Goal: Find specific page/section: Find specific page/section

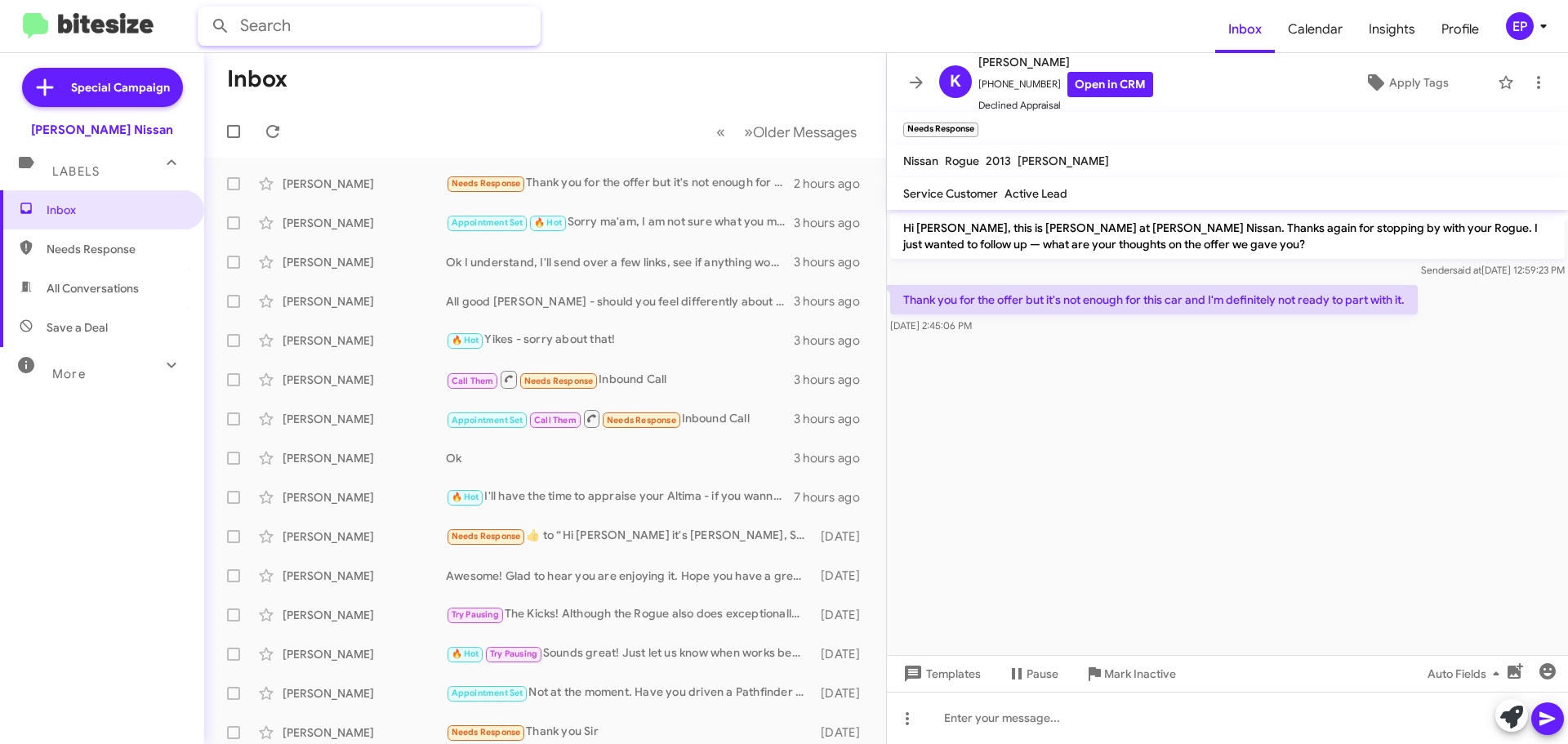
click at [275, 26] on input "text" at bounding box center [368, 26] width 343 height 39
type input "don"
click at [204, 10] on button at bounding box center [220, 26] width 32 height 32
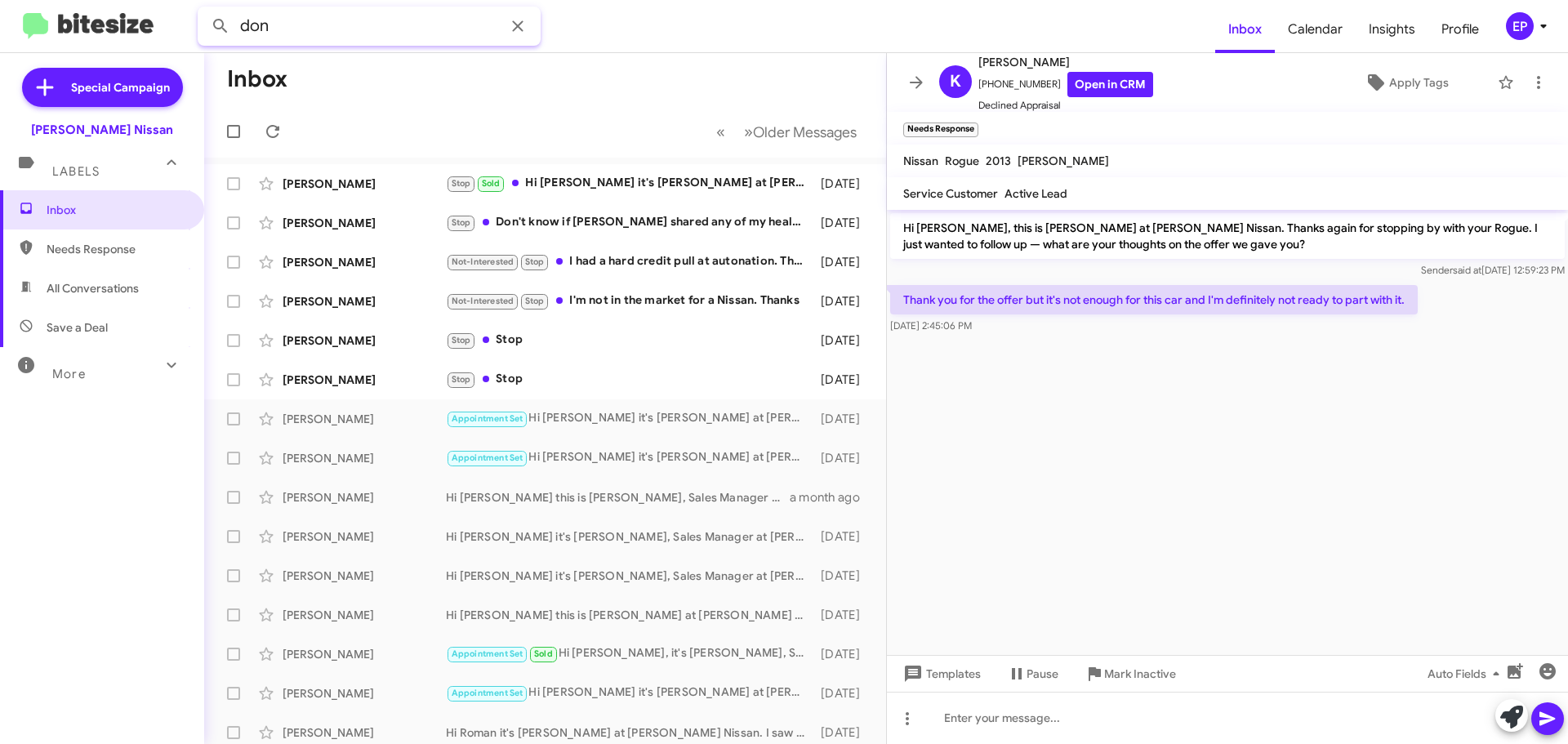
click at [348, 30] on input "don" at bounding box center [368, 26] width 343 height 39
click at [204, 10] on button at bounding box center [220, 26] width 32 height 32
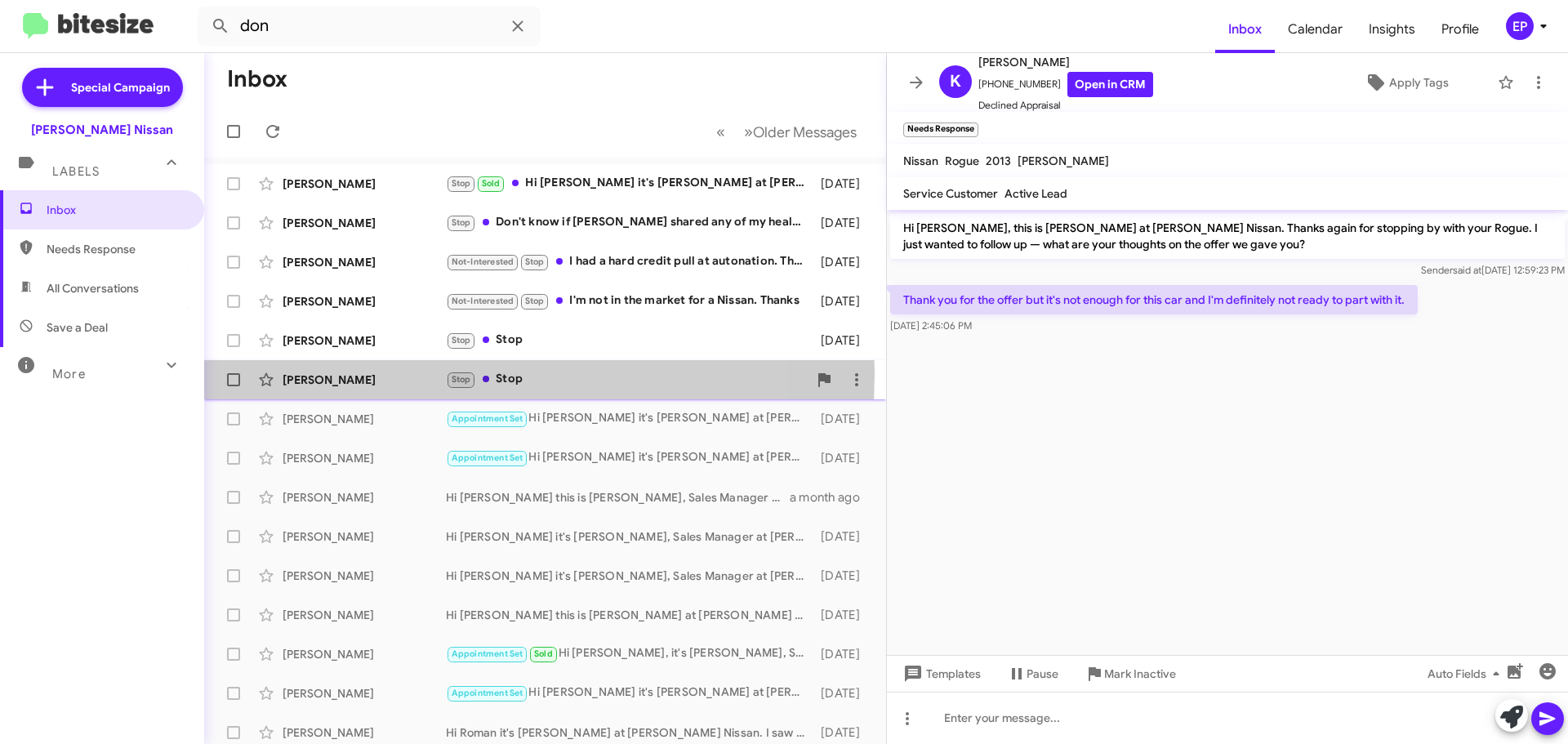
click at [312, 374] on div "[PERSON_NAME]" at bounding box center [364, 379] width 163 height 16
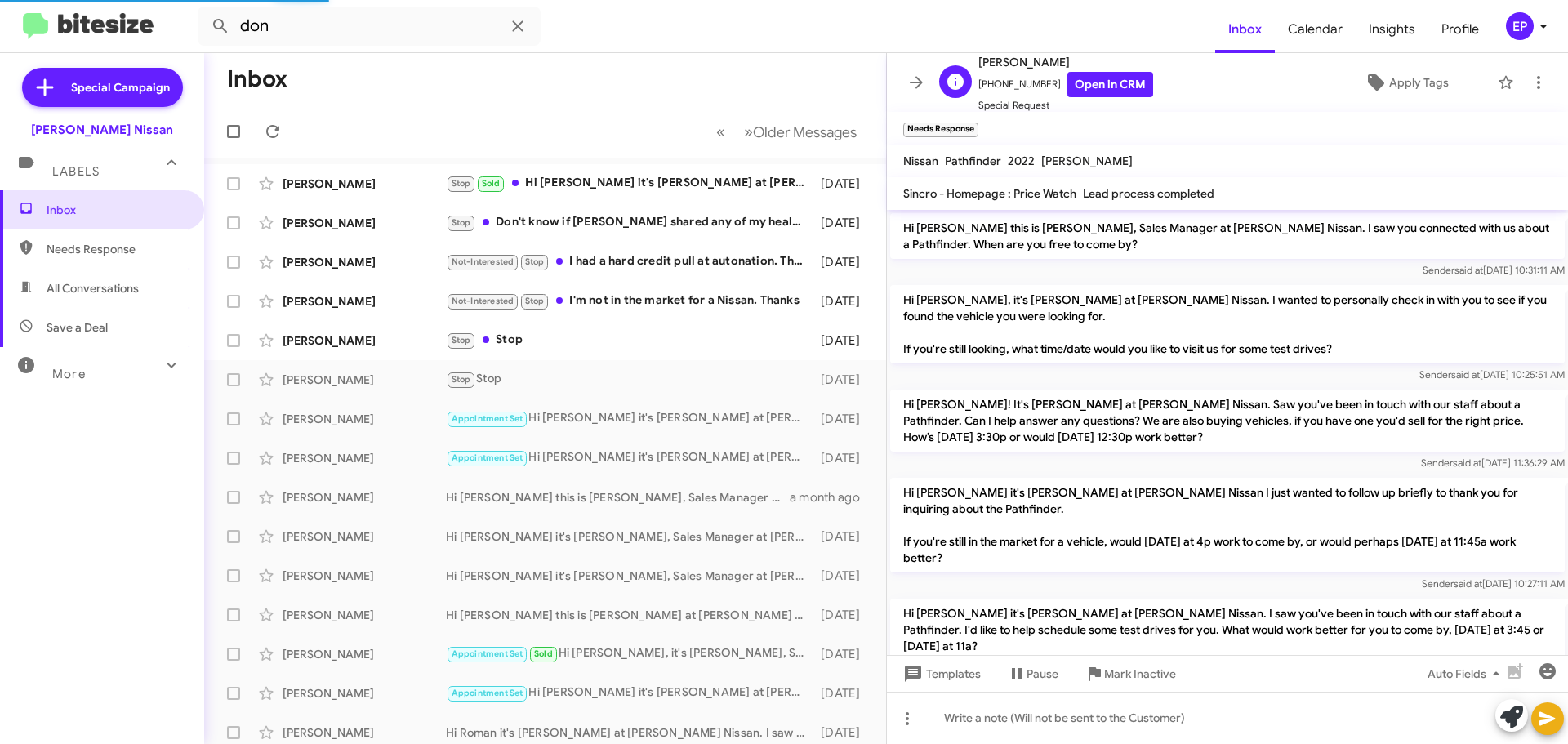
scroll to position [250, 0]
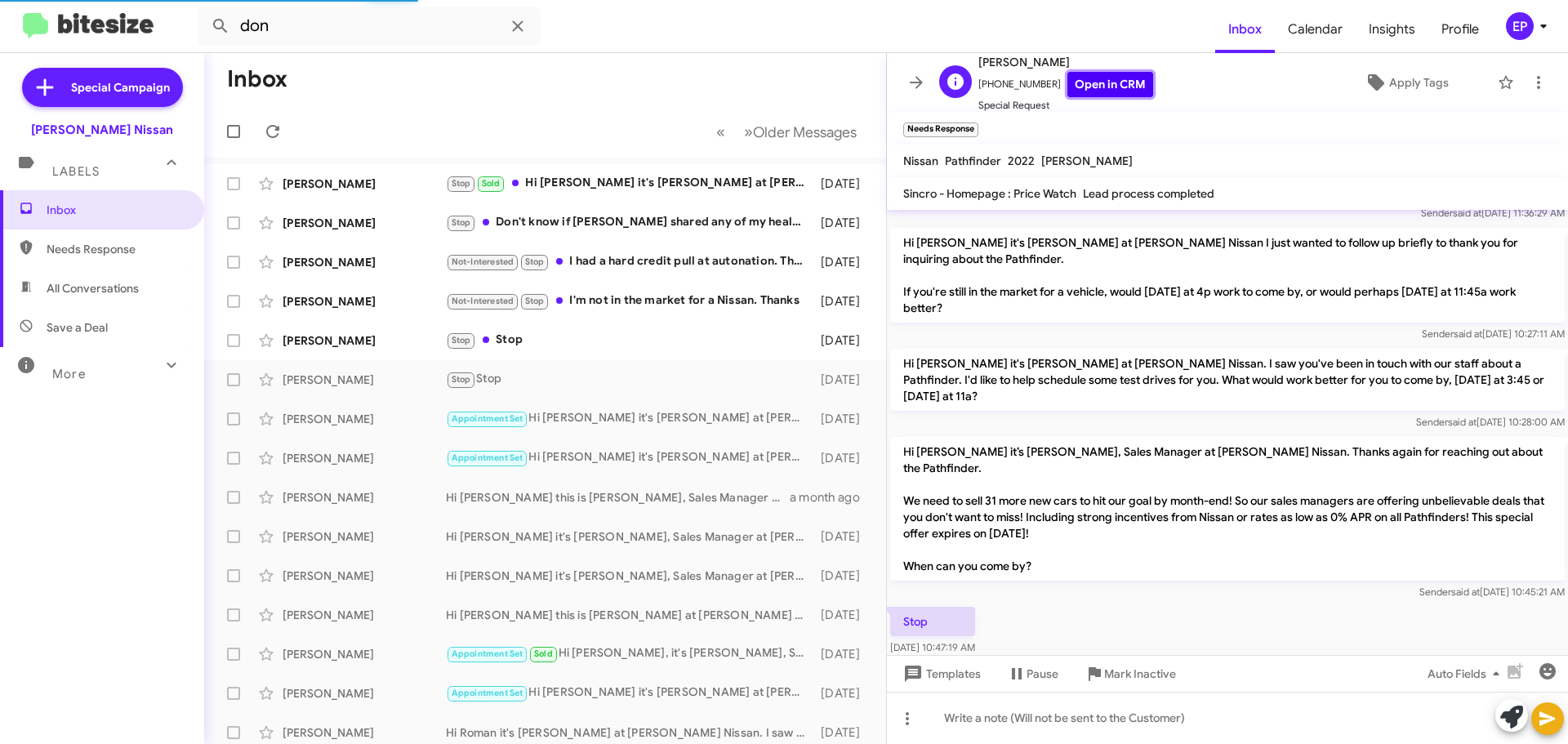
click at [1114, 82] on link "Open in CRM" at bounding box center [1110, 84] width 86 height 26
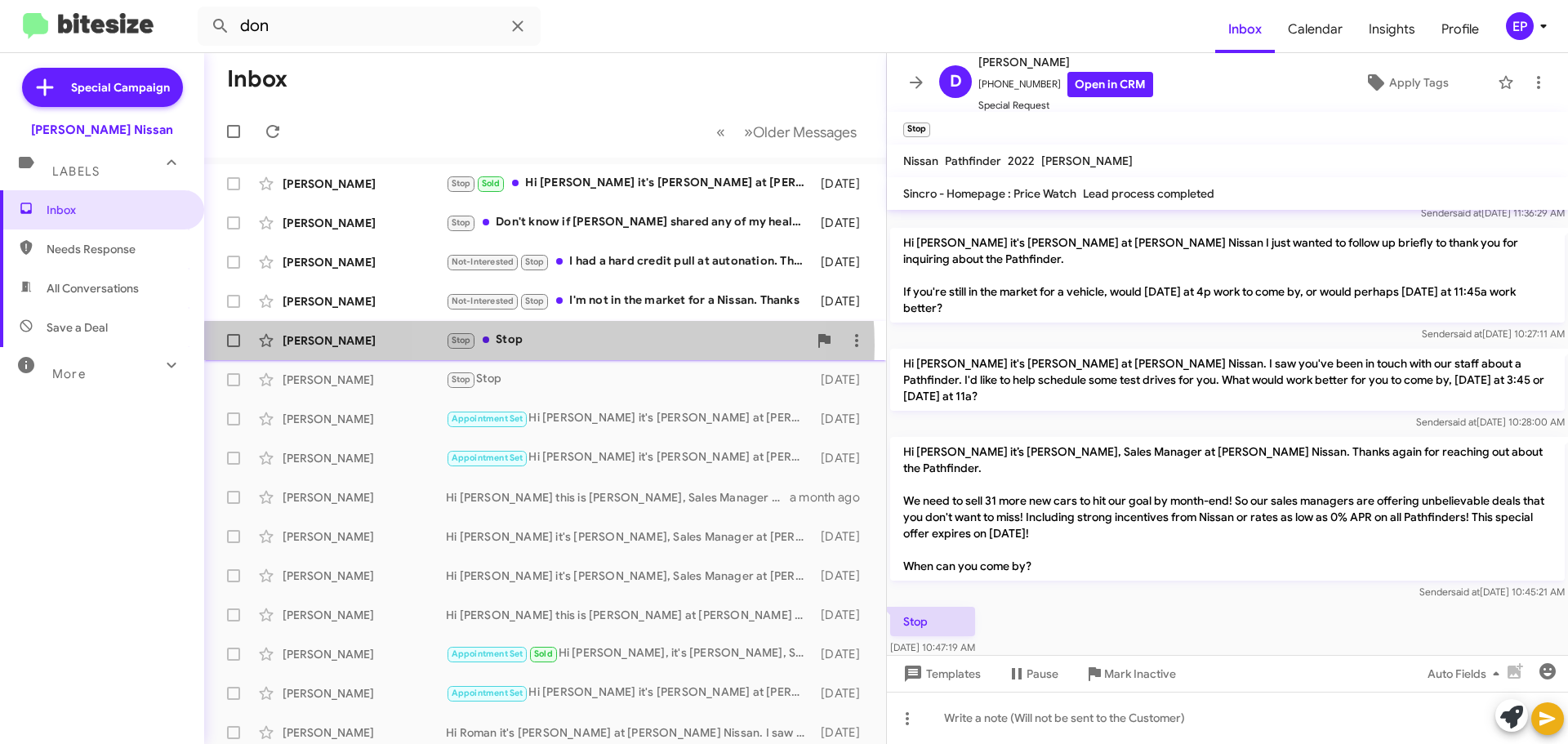
click at [539, 345] on div "Stop Stop" at bounding box center [626, 341] width 362 height 19
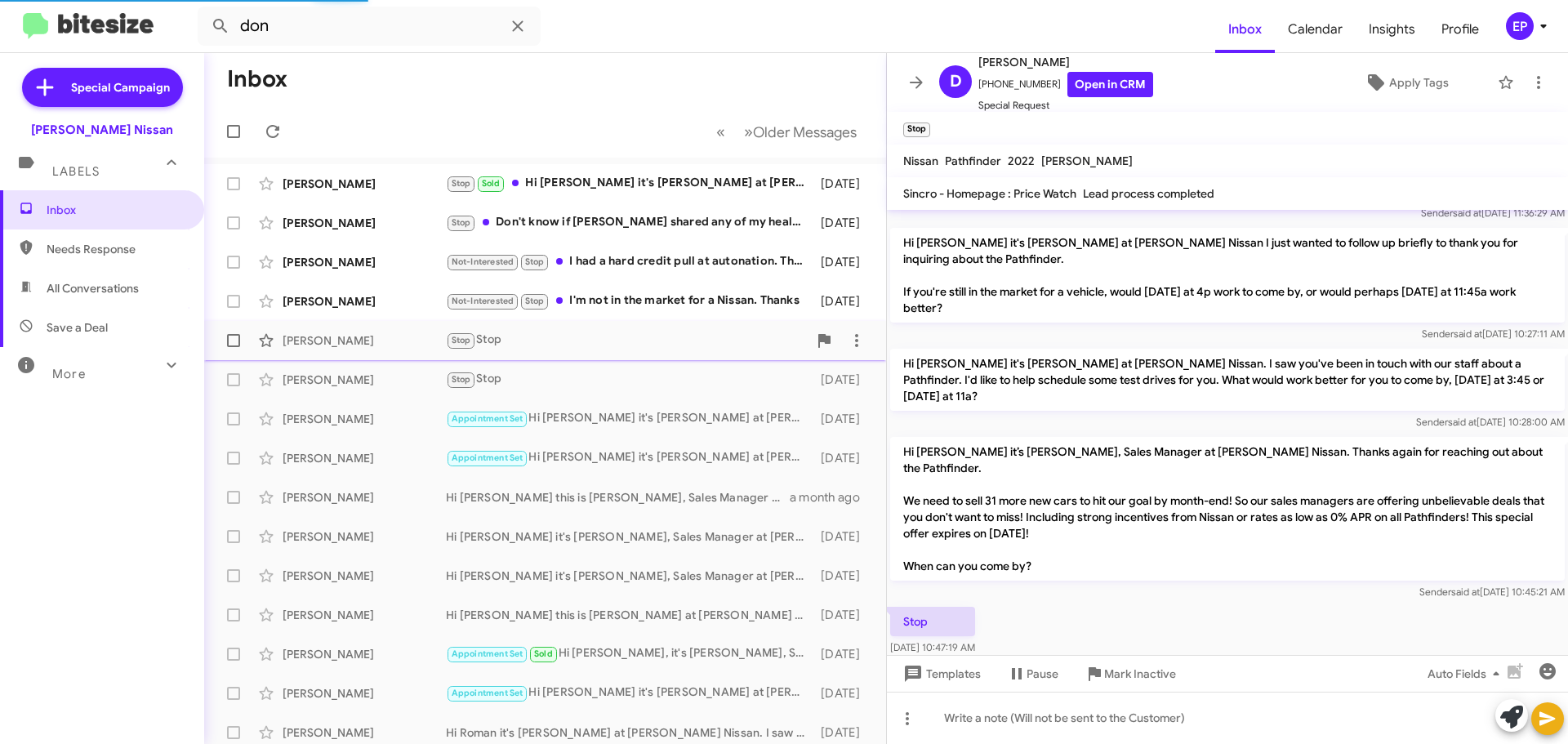
scroll to position [163, 0]
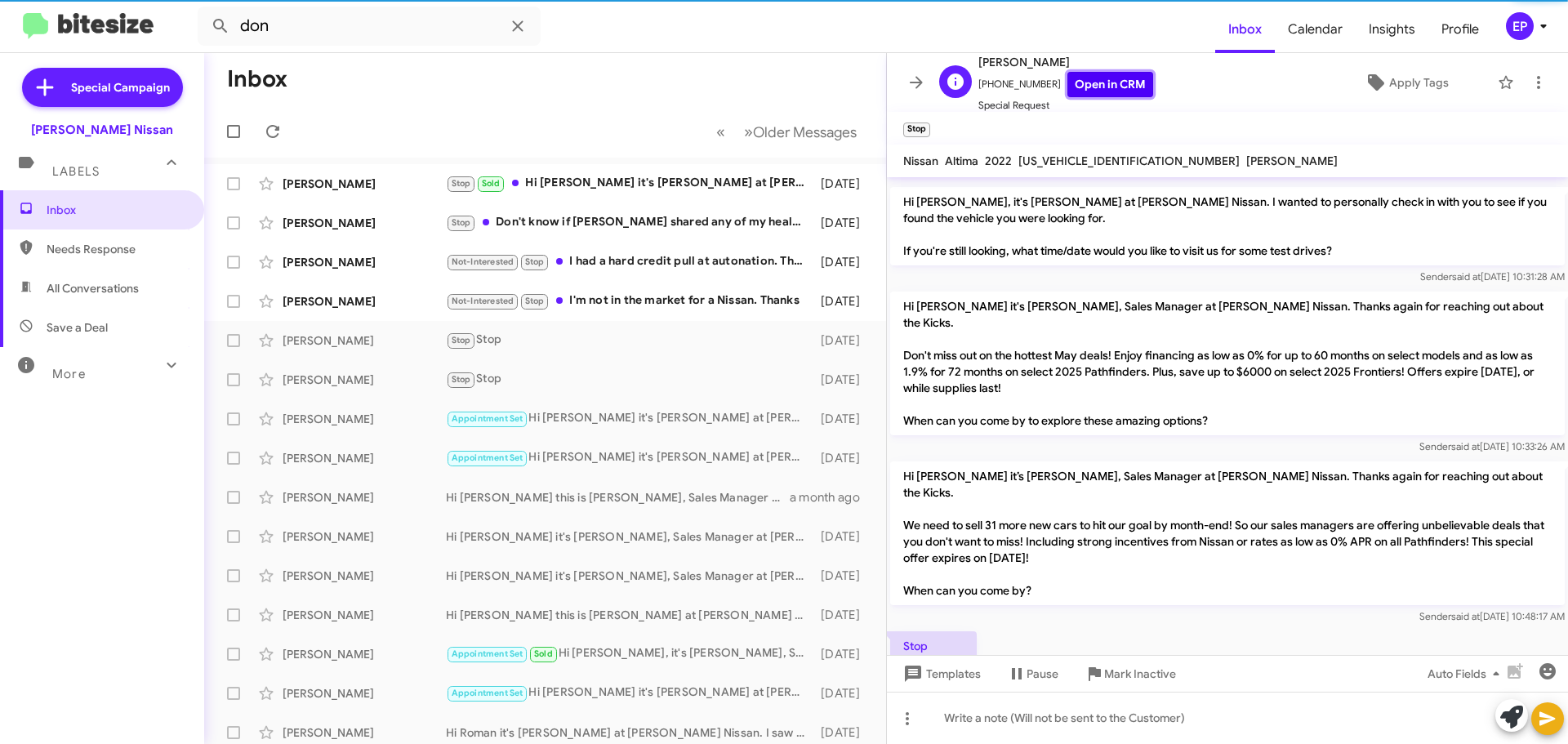
click at [1096, 90] on link "Open in CRM" at bounding box center [1110, 84] width 86 height 26
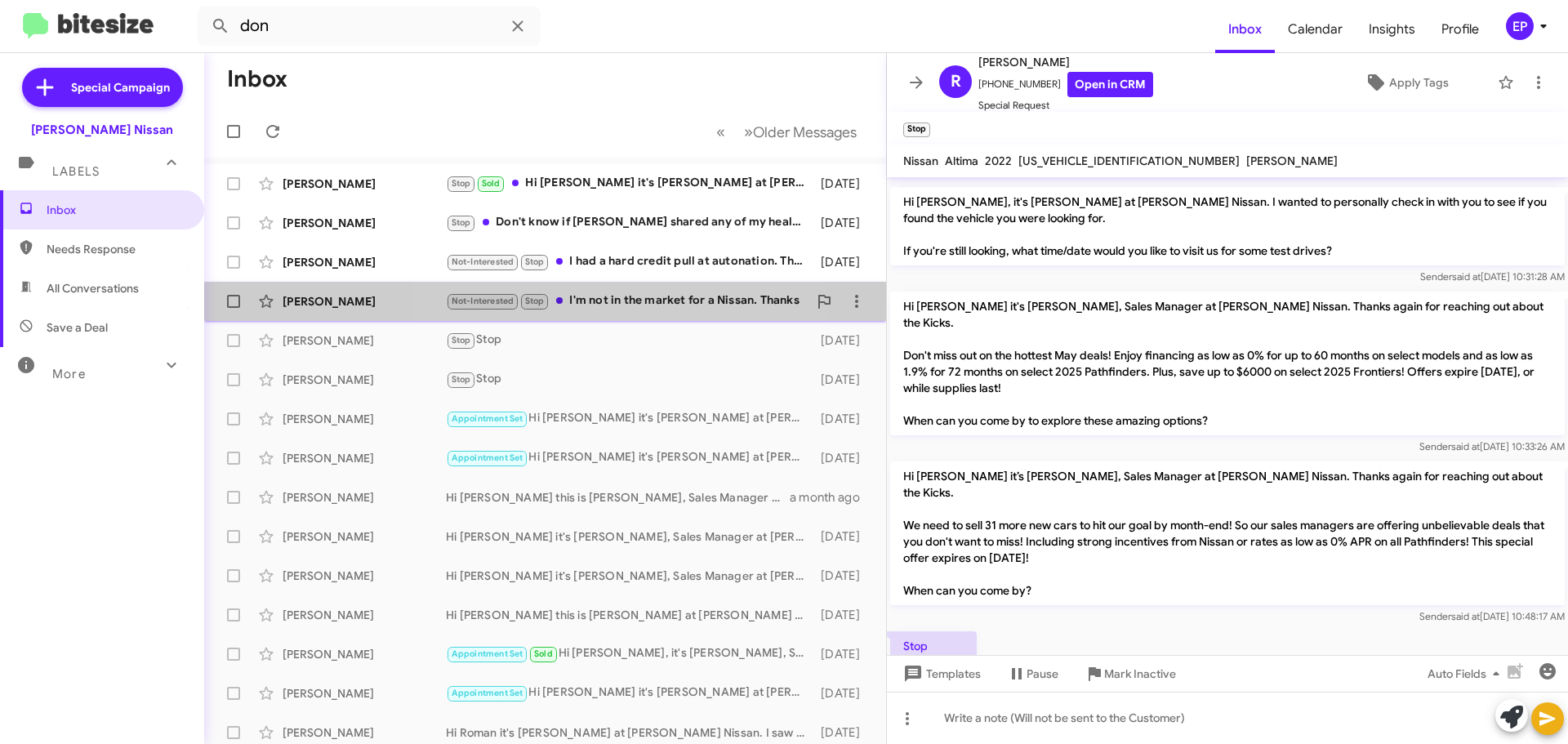
click at [598, 308] on div "Not-Interested Stop I'm not in the market for a Nissan. Thanks" at bounding box center [626, 300] width 362 height 19
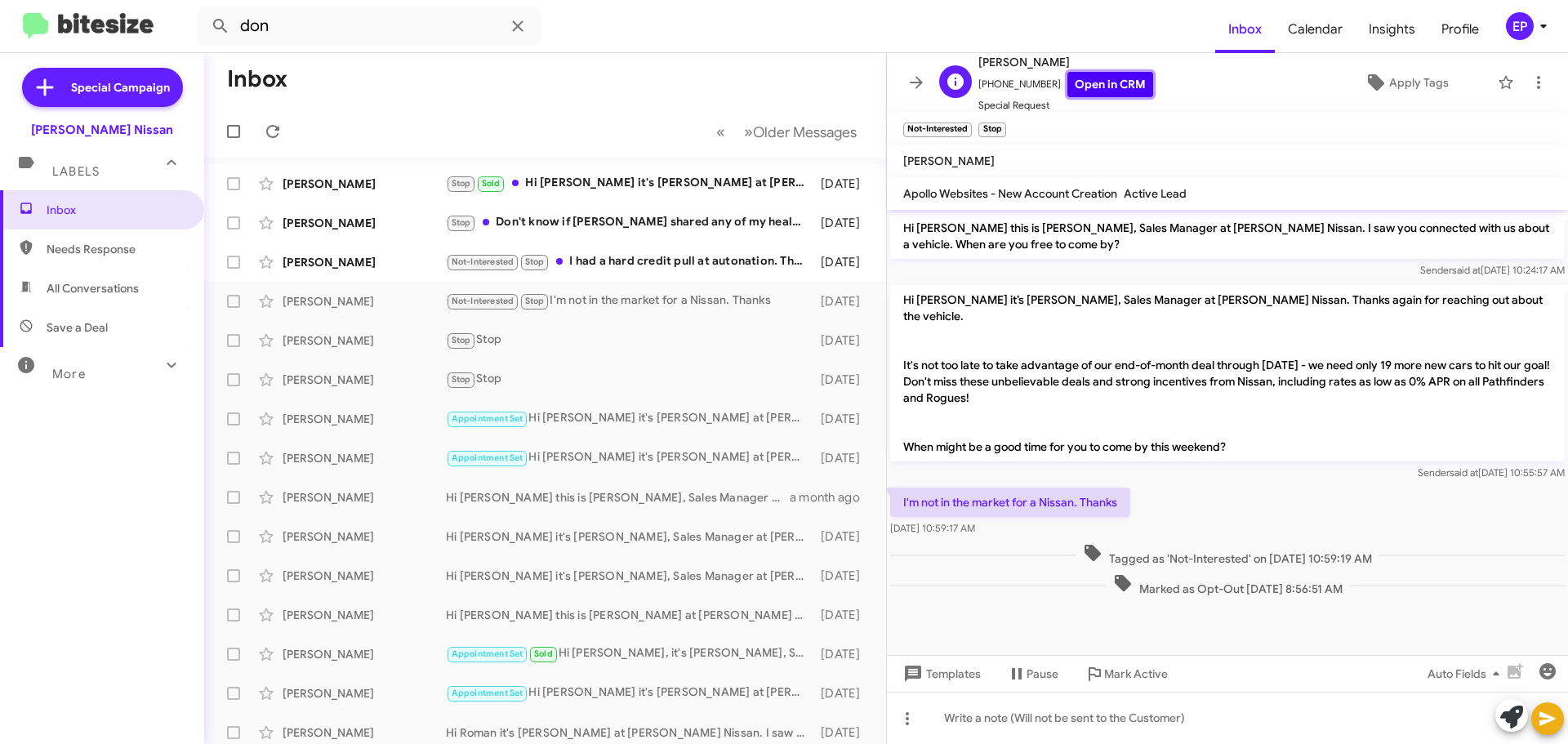
click at [1096, 88] on link "Open in CRM" at bounding box center [1110, 84] width 86 height 26
click at [614, 271] on div "Not-Interested Stop I had a hard credit pull at autonation. There is a repo on …" at bounding box center [626, 261] width 362 height 19
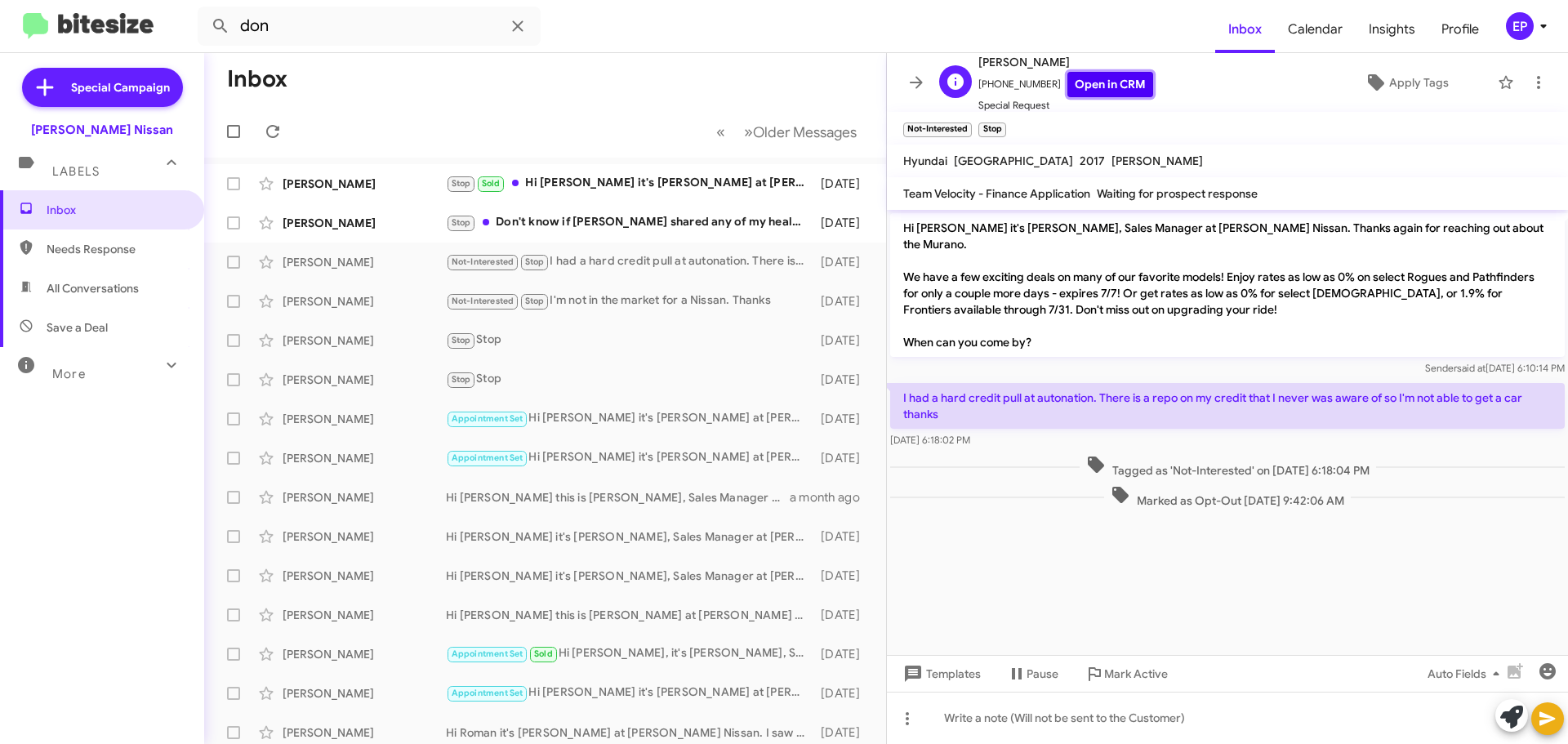
click at [1108, 83] on link "Open in CRM" at bounding box center [1110, 84] width 86 height 26
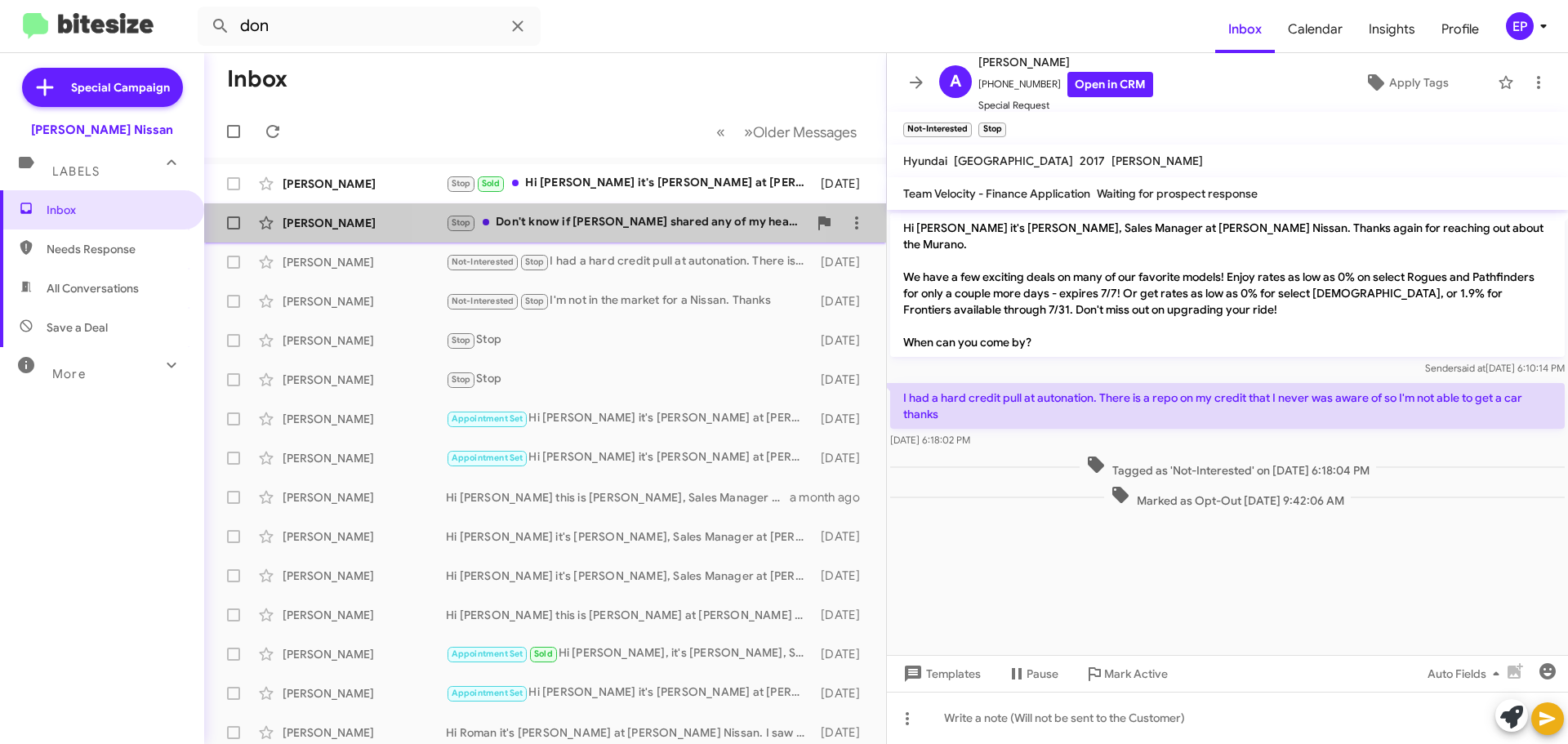
click at [583, 223] on div "Stop Don't know if [PERSON_NAME] shared any of my health getting [MEDICAL_DATA]…" at bounding box center [626, 222] width 362 height 19
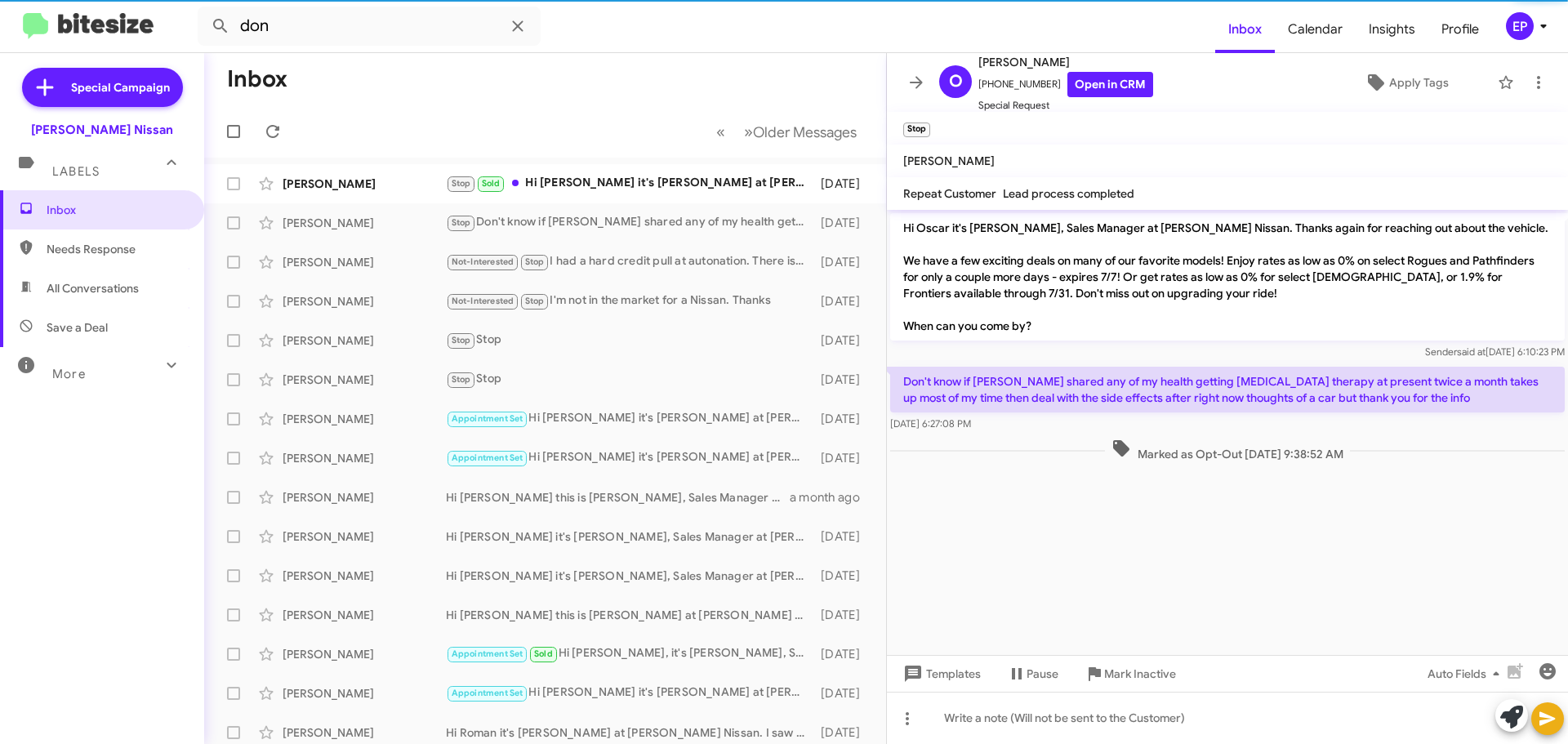
click at [1216, 532] on cdk-virtual-scroll-viewport "Hi Oscar it's [PERSON_NAME], Sales Manager at [PERSON_NAME] Nissan. Thanks agai…" at bounding box center [1227, 432] width 681 height 444
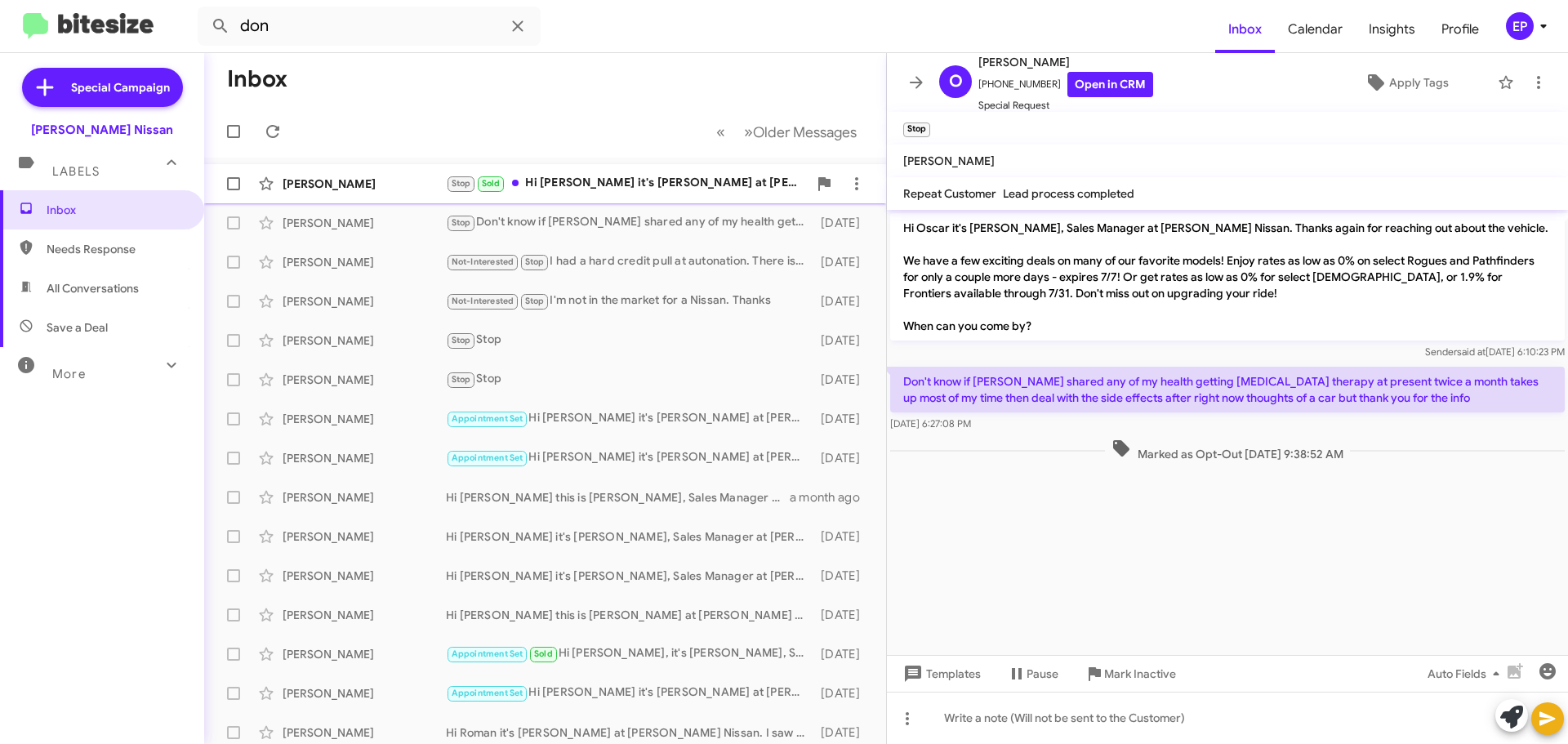
click at [617, 181] on div "Stop Sold Hi [PERSON_NAME] it's [PERSON_NAME] at [PERSON_NAME] Nissan. I just w…" at bounding box center [626, 183] width 362 height 19
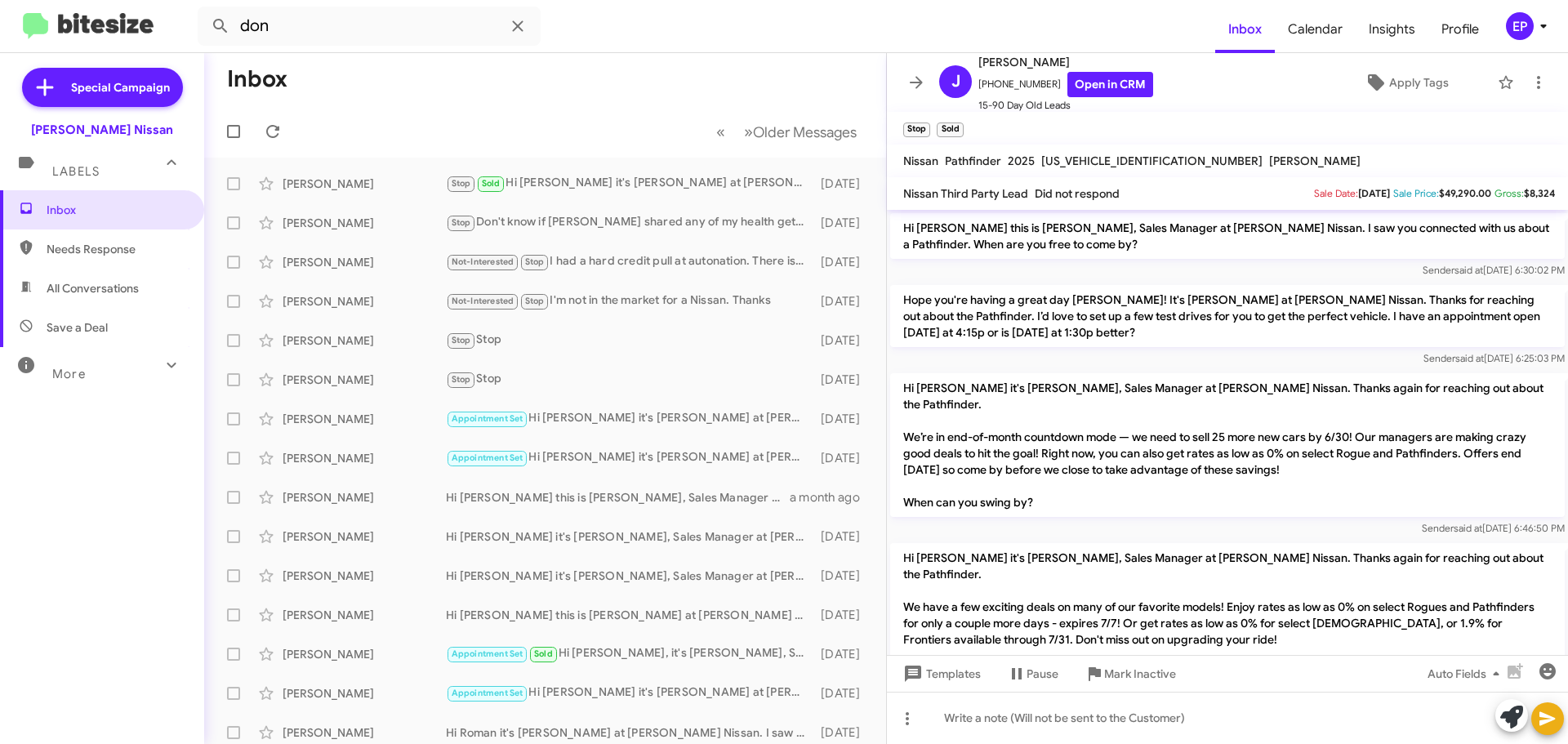
scroll to position [232, 0]
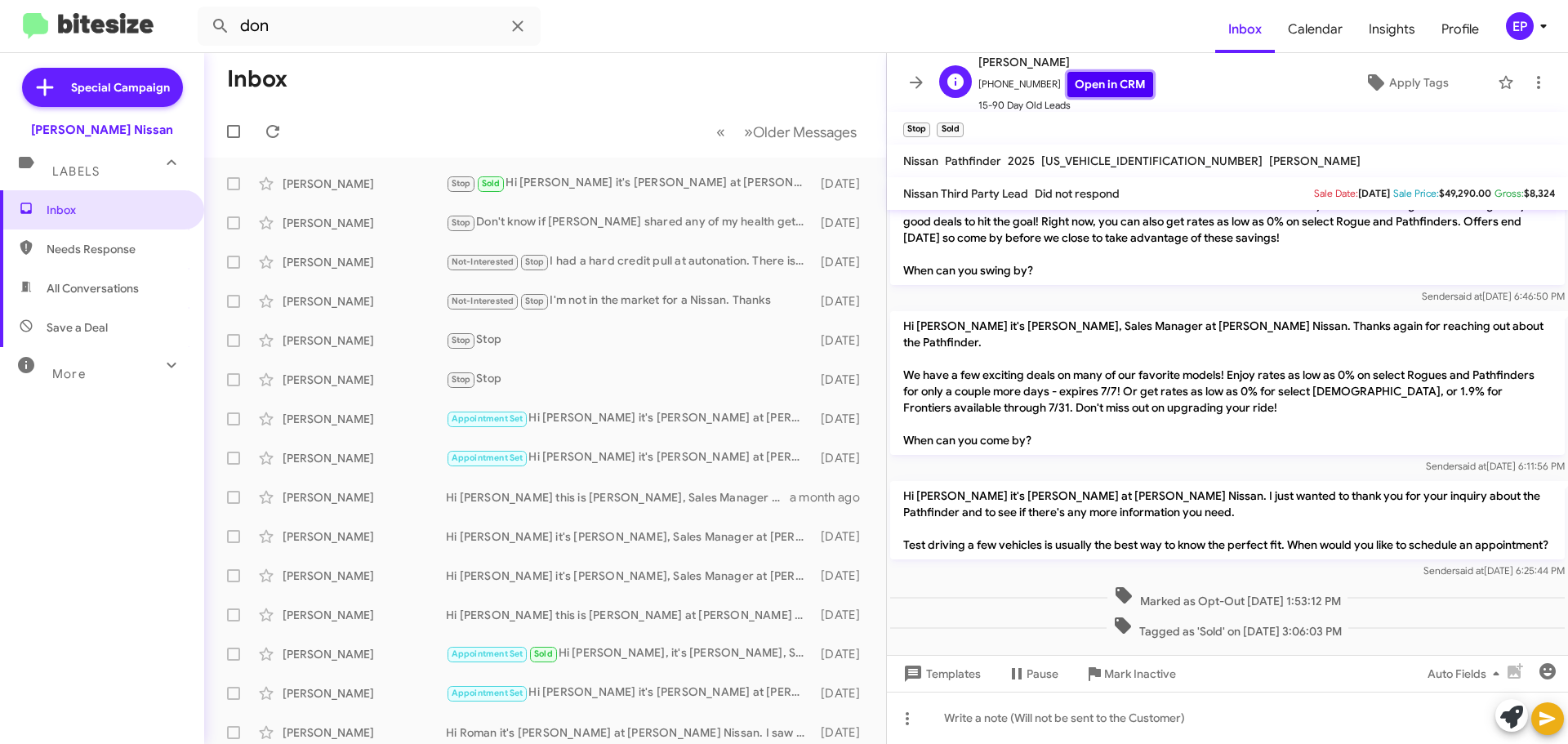
click at [1107, 88] on link "Open in CRM" at bounding box center [1110, 84] width 86 height 26
drag, startPoint x: 1039, startPoint y: 81, endPoint x: 982, endPoint y: 95, distance: 58.7
click at [982, 95] on span "[PHONE_NUMBER] Open in CRM" at bounding box center [1065, 84] width 175 height 26
copy span "13617563705"
click at [597, 218] on div "Stop Don't know if [PERSON_NAME] shared any of my health getting [MEDICAL_DATA]…" at bounding box center [626, 222] width 362 height 19
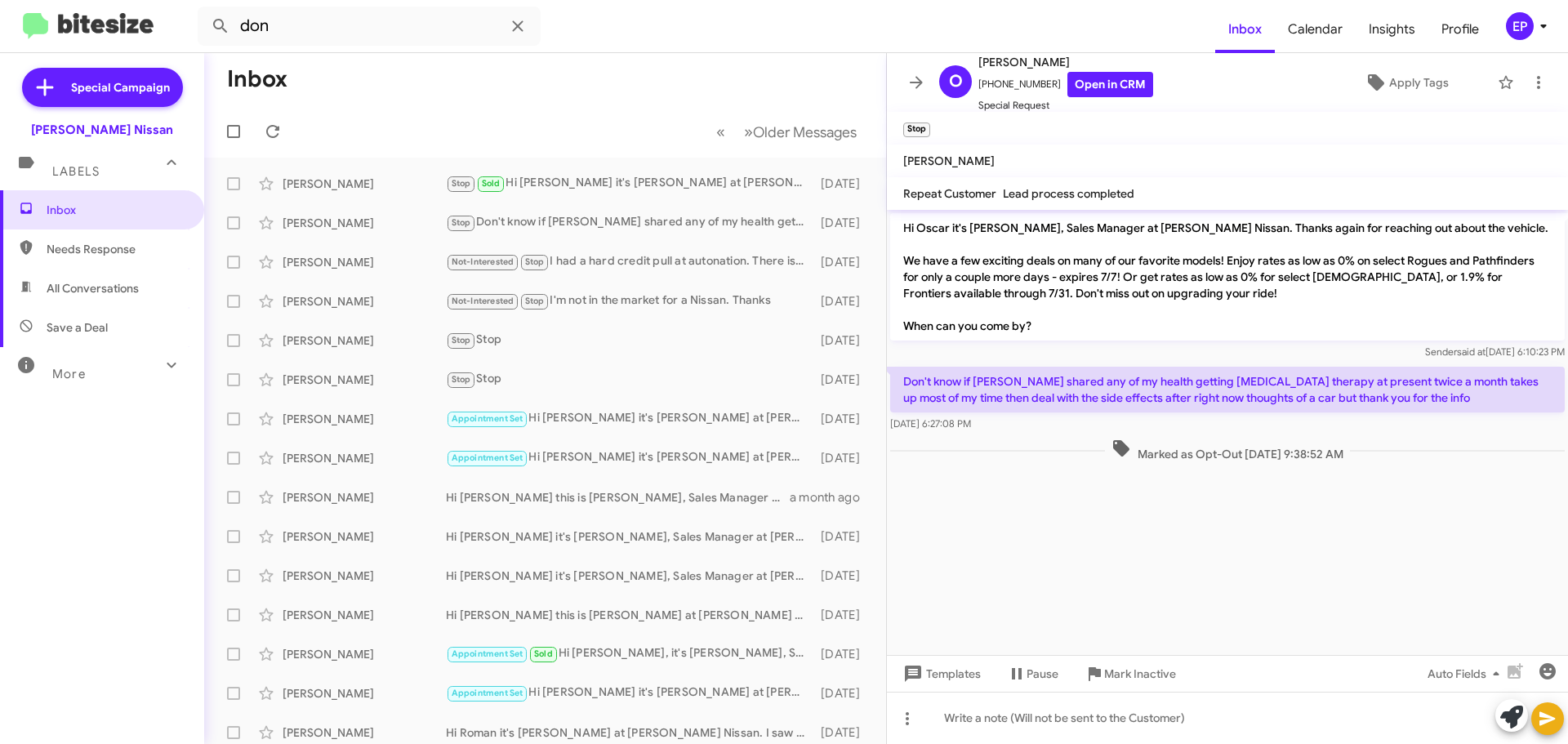
click at [1035, 439] on div "Marked as Opt-Out [DATE] 9:38:52 AM" at bounding box center [1227, 450] width 681 height 31
click at [1099, 83] on link "Open in CRM" at bounding box center [1110, 84] width 86 height 26
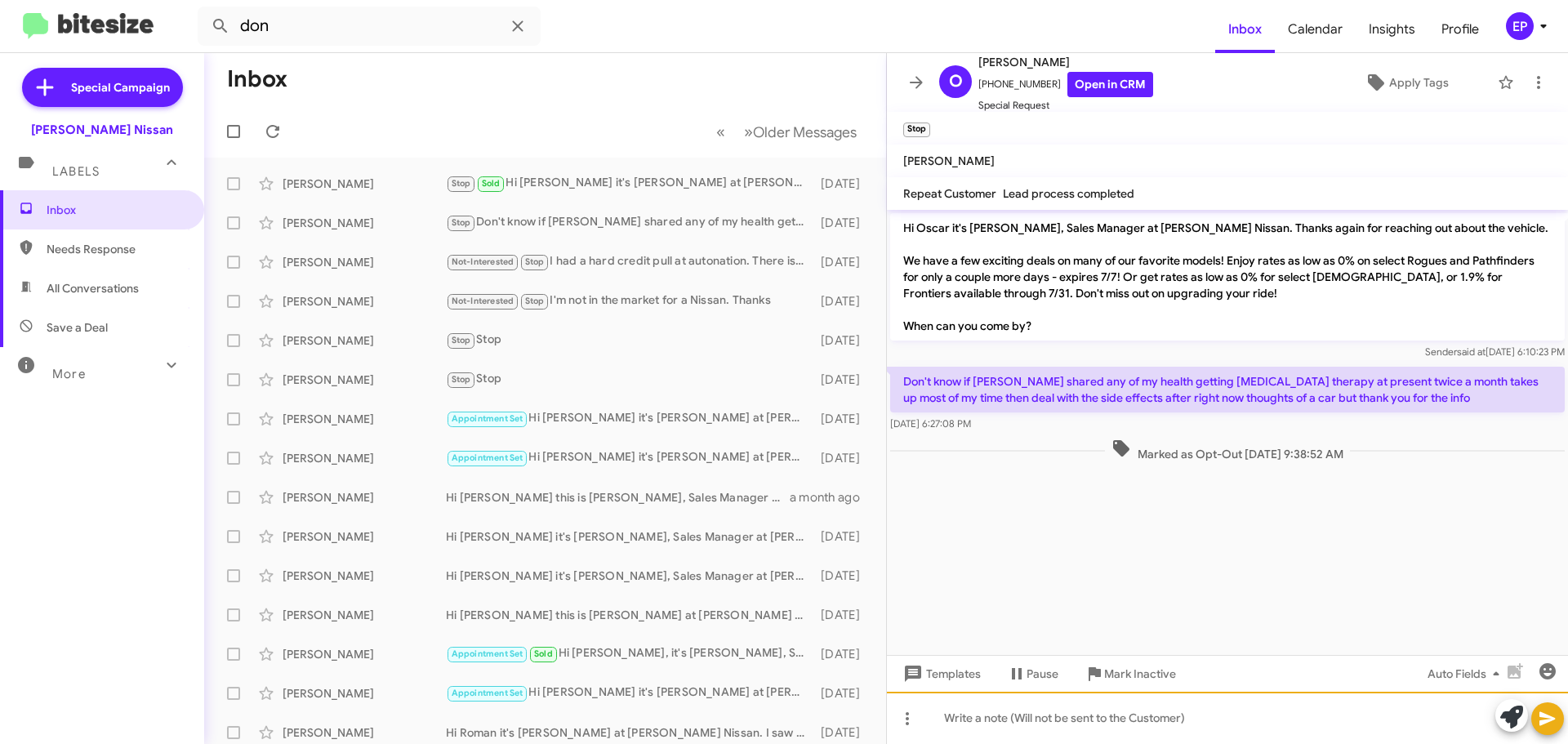
click at [1054, 716] on div at bounding box center [1227, 717] width 681 height 52
